Goal: Find contact information: Find contact information

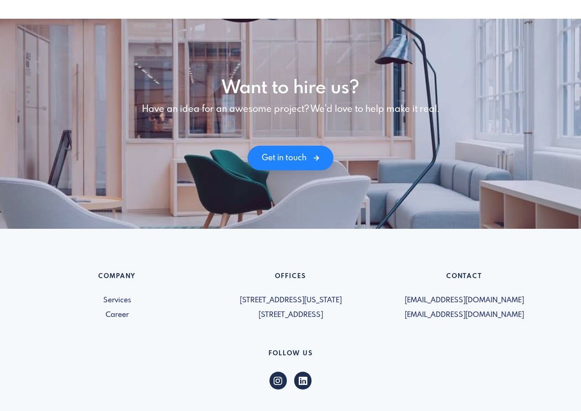
scroll to position [1166, 0]
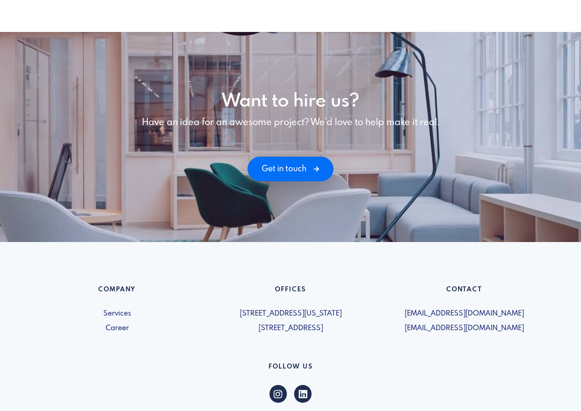
click at [311, 162] on link "Get in touch" at bounding box center [290, 169] width 85 height 25
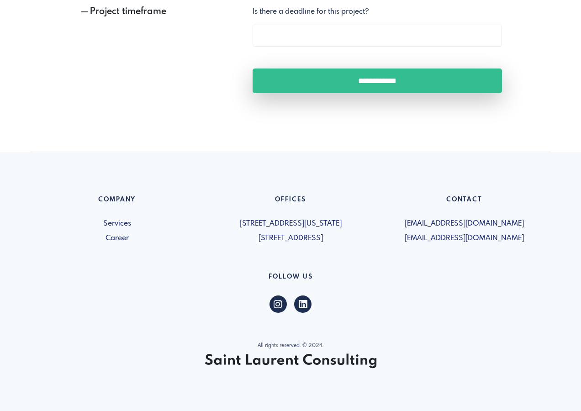
scroll to position [691, 0]
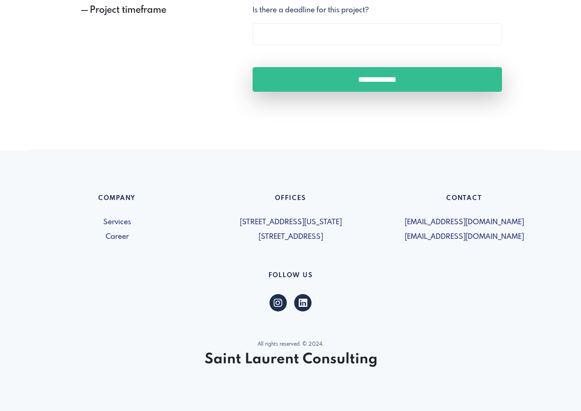
drag, startPoint x: 581, startPoint y: 360, endPoint x: 579, endPoint y: 77, distance: 282.9
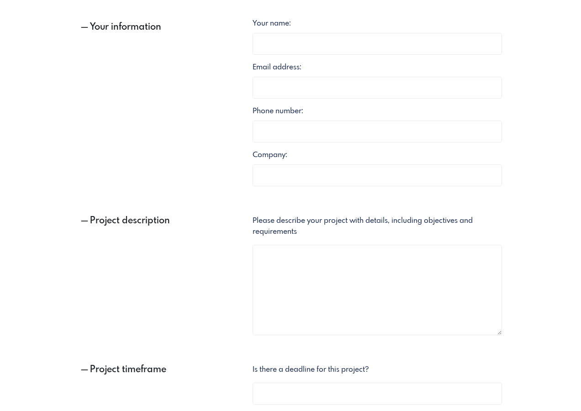
scroll to position [0, 0]
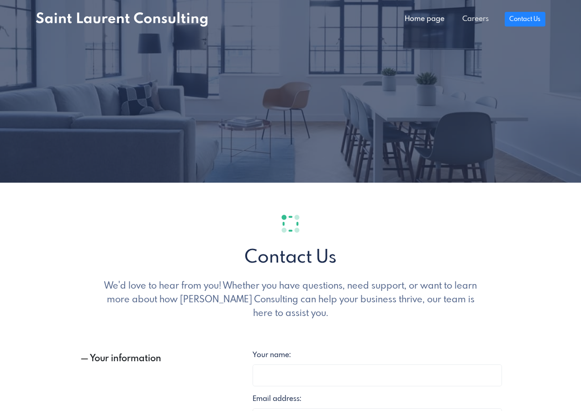
click at [469, 20] on link "Careers" at bounding box center [475, 19] width 44 height 18
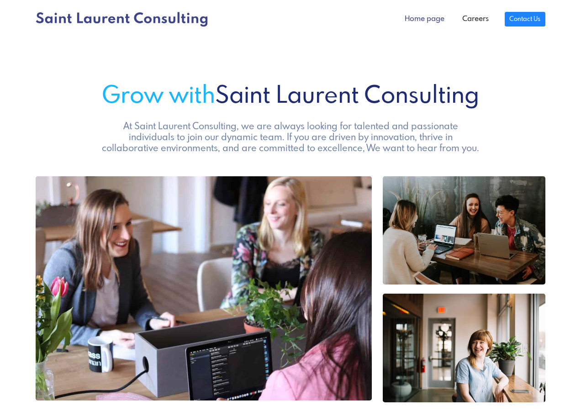
click at [429, 21] on link "Home page" at bounding box center [424, 19] width 57 height 18
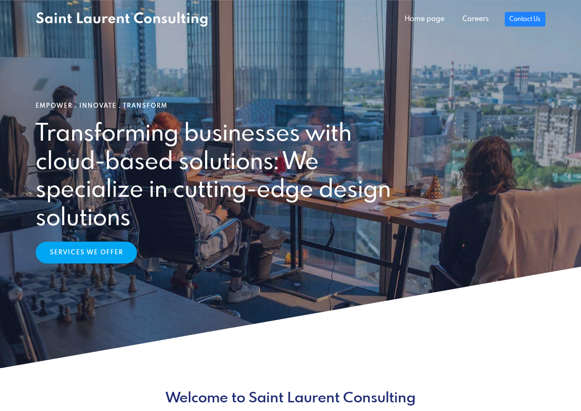
click at [64, 253] on link "Services We Offer" at bounding box center [86, 253] width 101 height 22
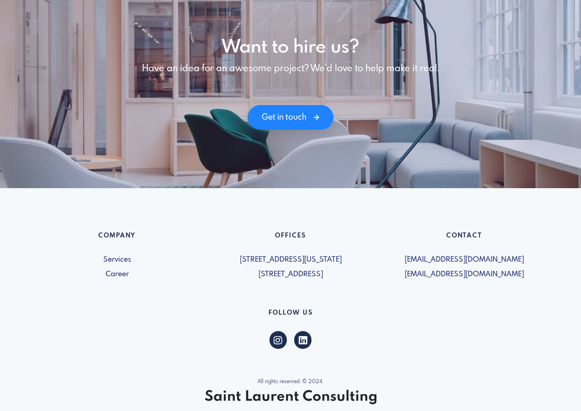
scroll to position [1258, 0]
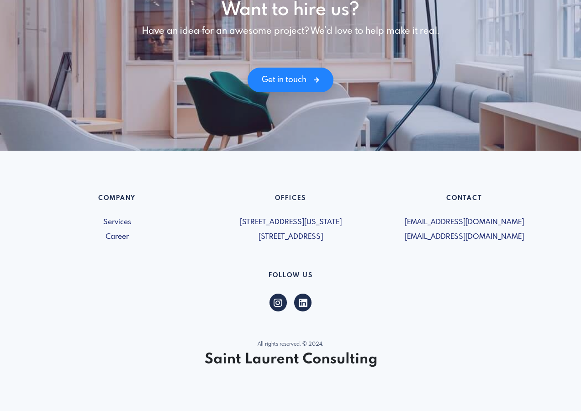
click at [89, 274] on h6 "Follow US" at bounding box center [291, 277] width 510 height 11
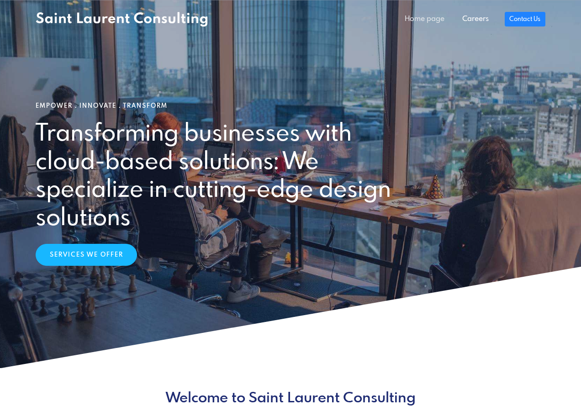
click at [420, 21] on link "Home page" at bounding box center [424, 19] width 57 height 18
click at [515, 19] on link "Contact Us" at bounding box center [525, 17] width 41 height 15
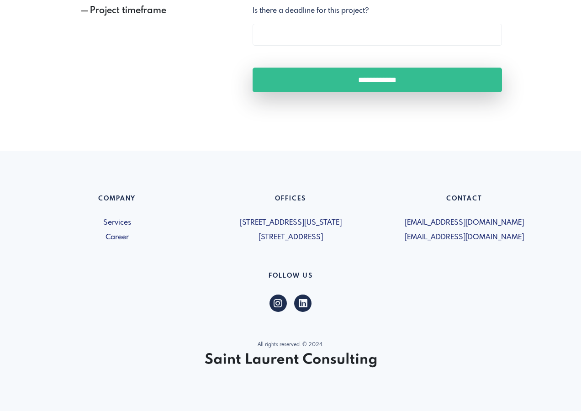
scroll to position [691, 0]
drag, startPoint x: 231, startPoint y: 234, endPoint x: 372, endPoint y: 239, distance: 140.4
click at [372, 239] on span "[STREET_ADDRESS]" at bounding box center [290, 237] width 163 height 11
copy span "[STREET_ADDRESS]"
